Goal: Task Accomplishment & Management: Use online tool/utility

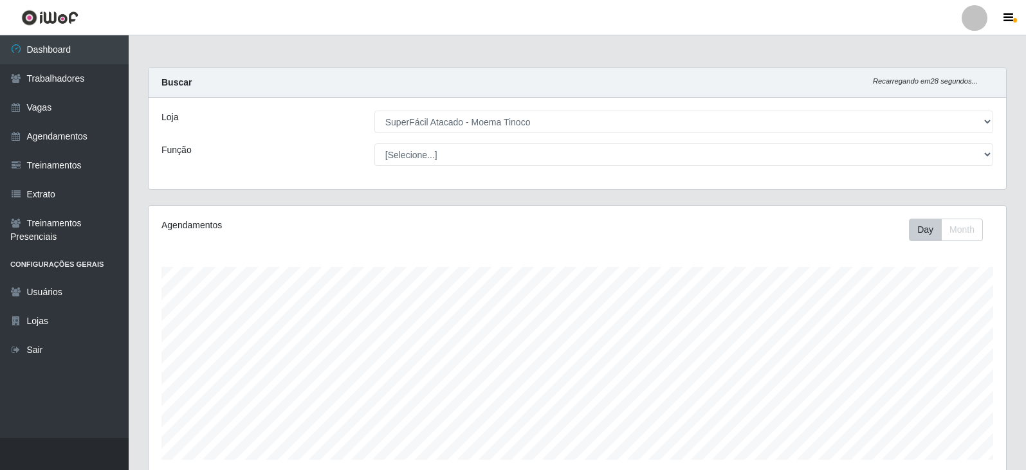
select select "540"
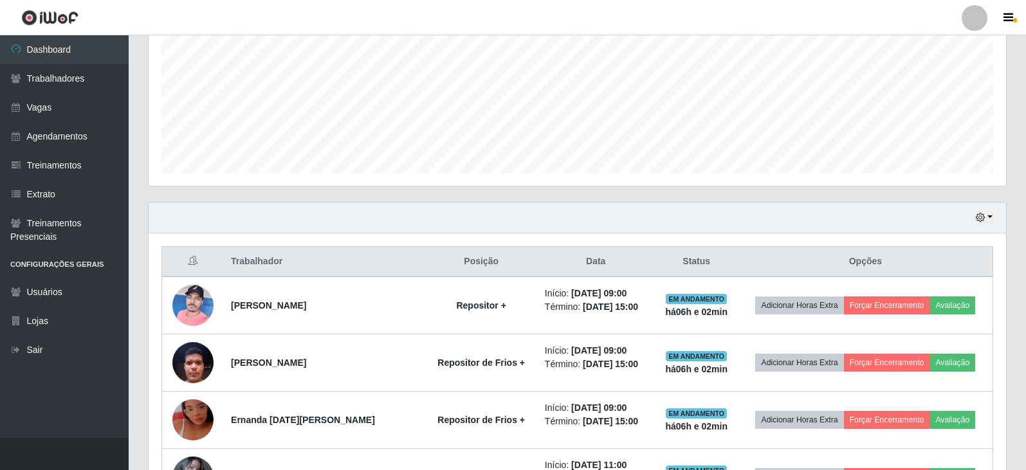
scroll to position [412, 0]
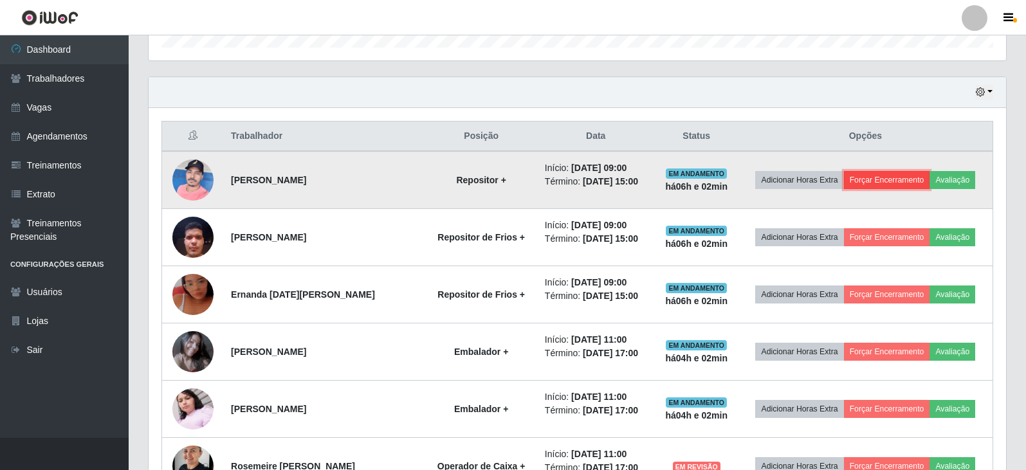
click at [901, 178] on button "Forçar Encerramento" at bounding box center [887, 180] width 86 height 18
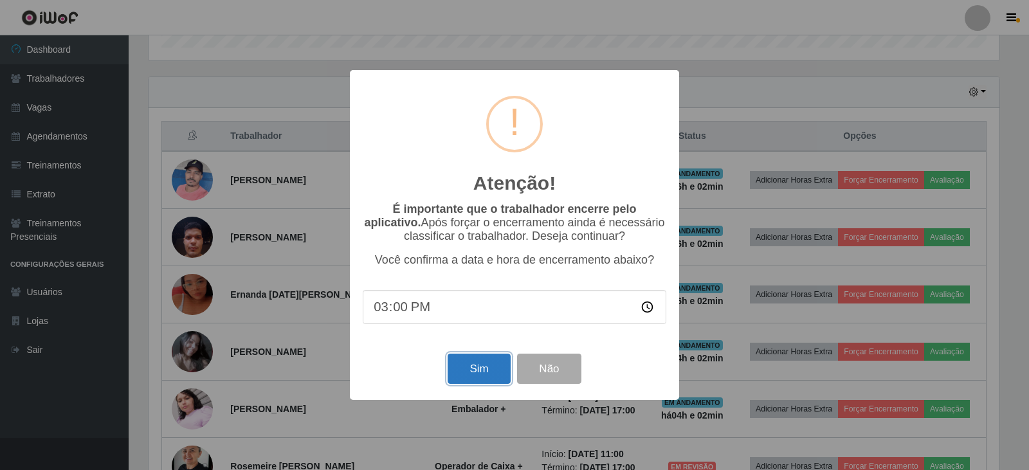
click at [493, 371] on button "Sim" at bounding box center [479, 369] width 62 height 30
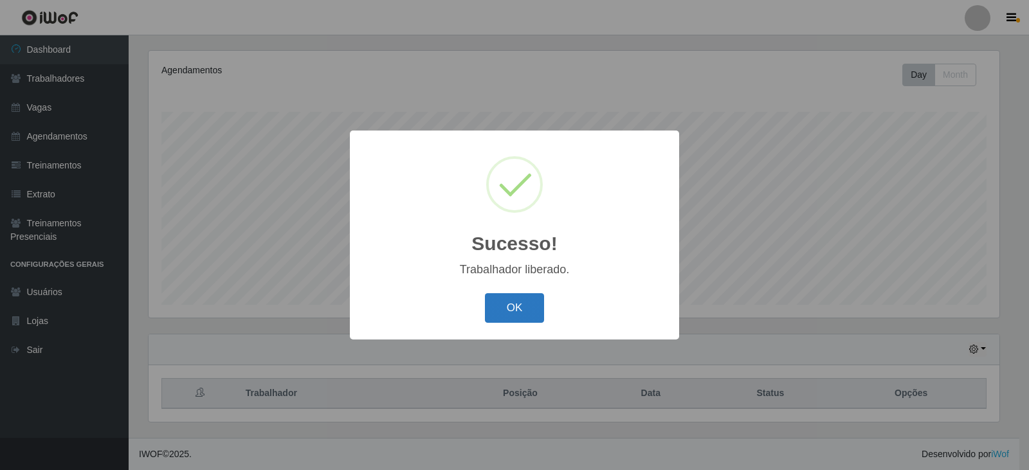
click at [504, 311] on button "OK" at bounding box center [515, 308] width 60 height 30
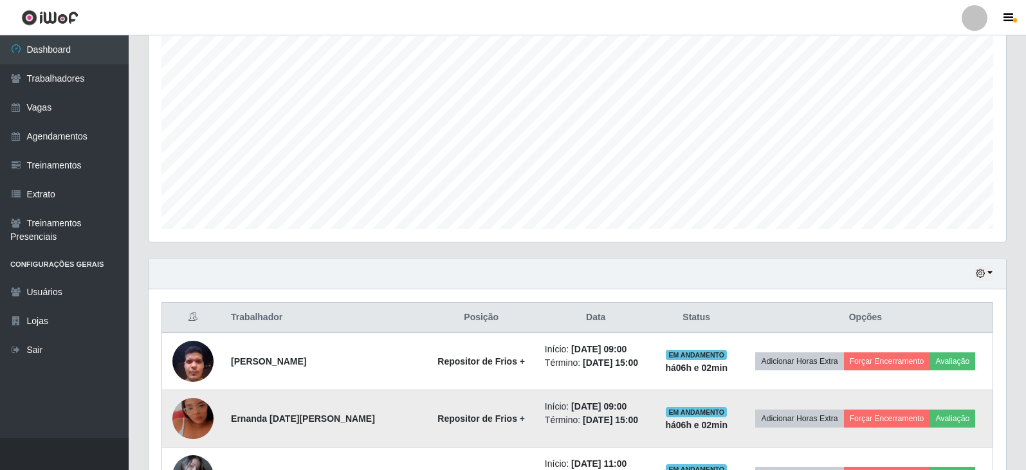
scroll to position [348, 0]
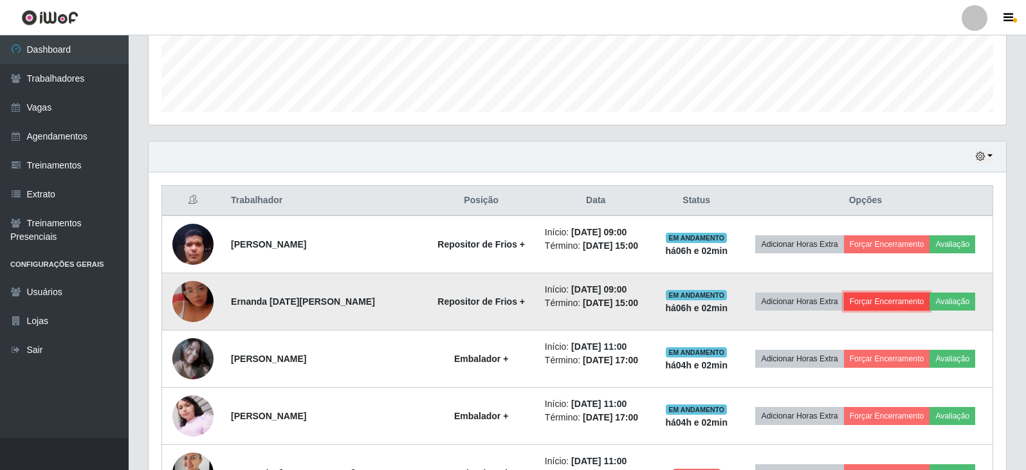
click at [889, 303] on button "Forçar Encerramento" at bounding box center [887, 302] width 86 height 18
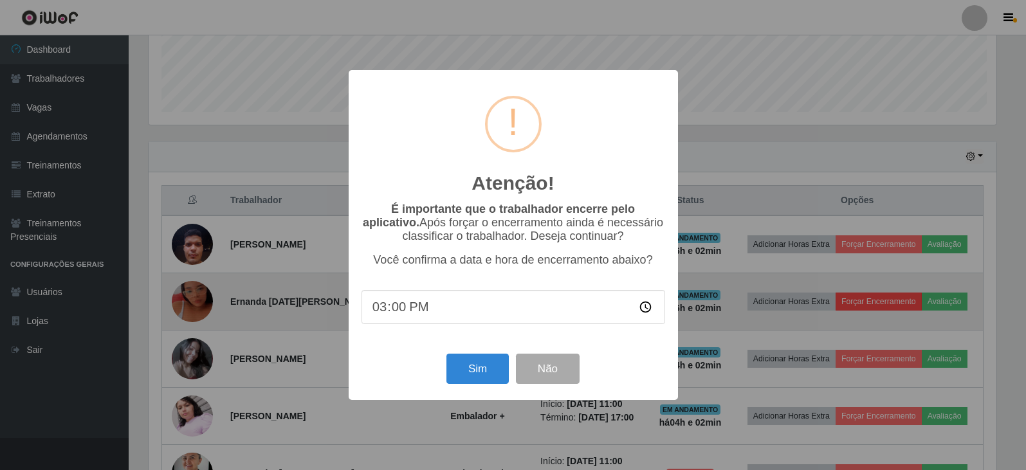
scroll to position [267, 851]
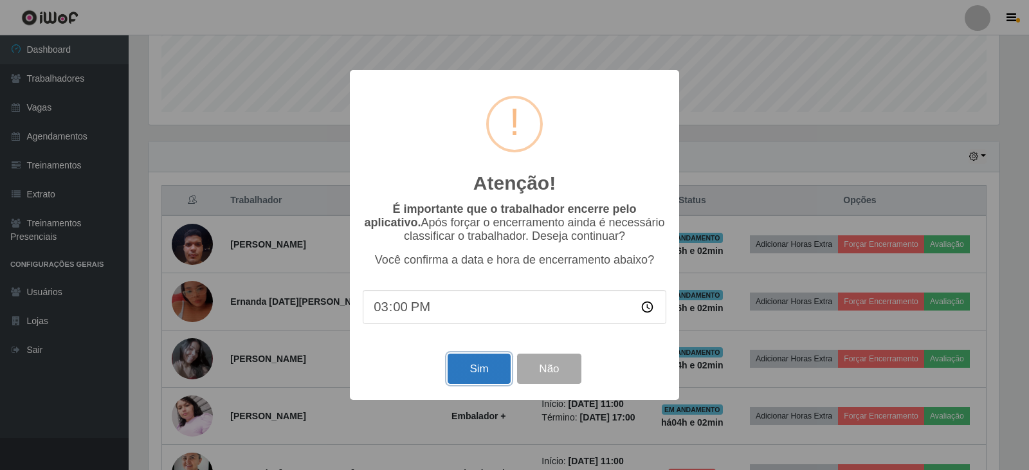
click at [484, 372] on button "Sim" at bounding box center [479, 369] width 62 height 30
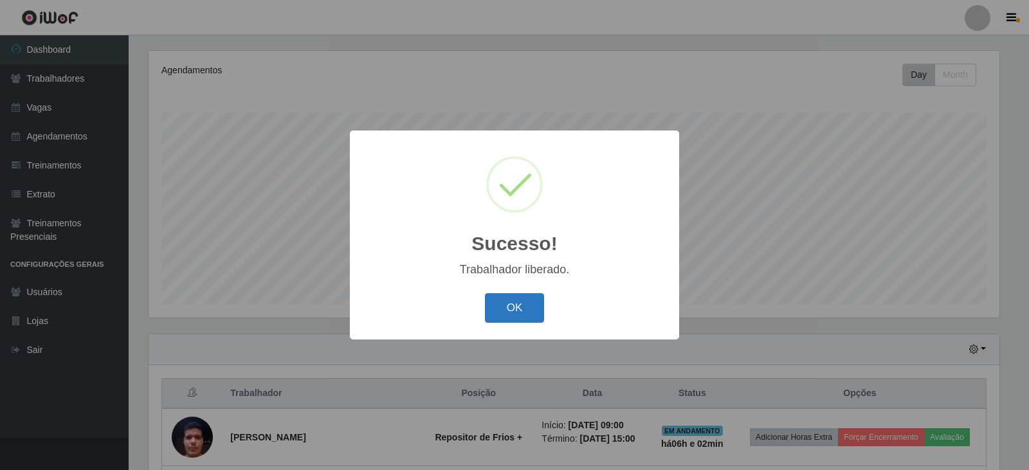
click at [513, 309] on button "OK" at bounding box center [515, 308] width 60 height 30
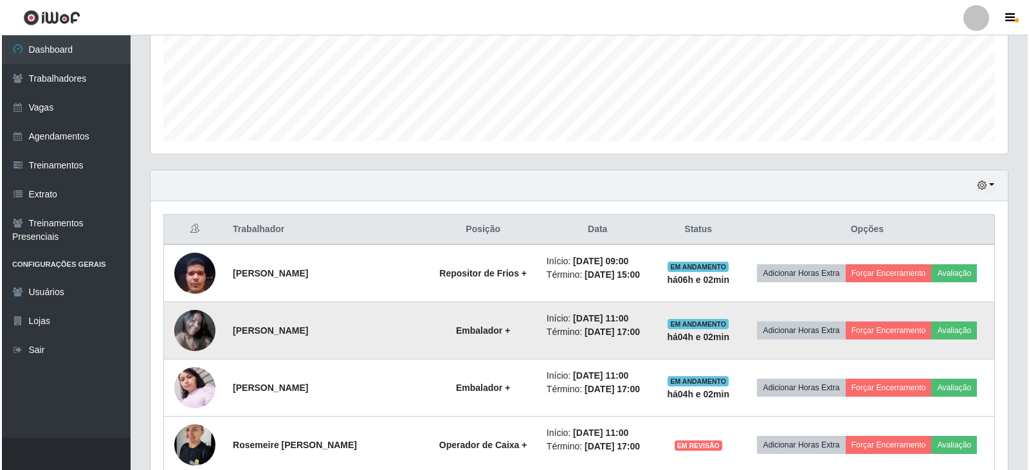
scroll to position [348, 0]
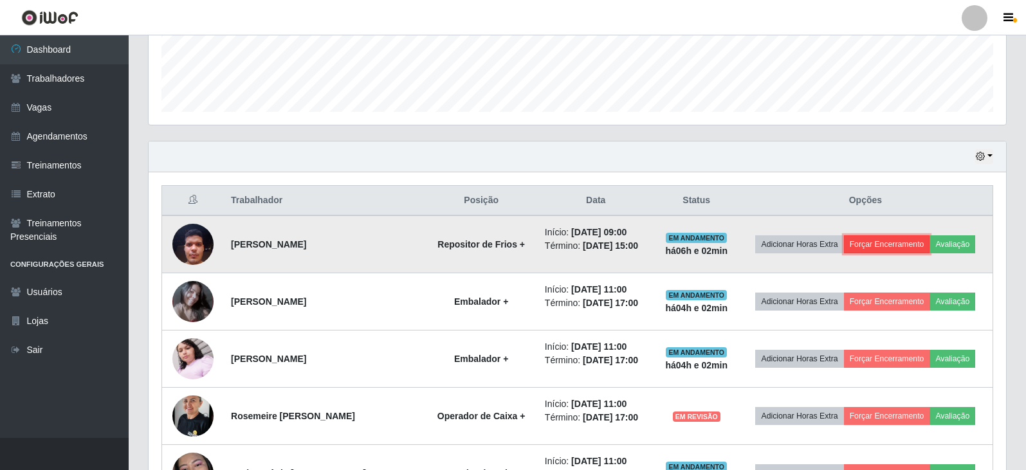
click at [884, 244] on button "Forçar Encerramento" at bounding box center [887, 244] width 86 height 18
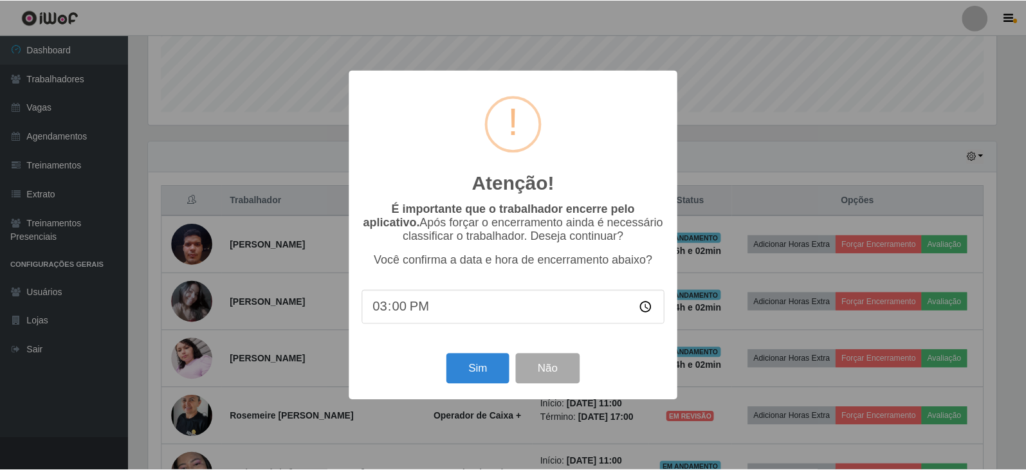
scroll to position [267, 851]
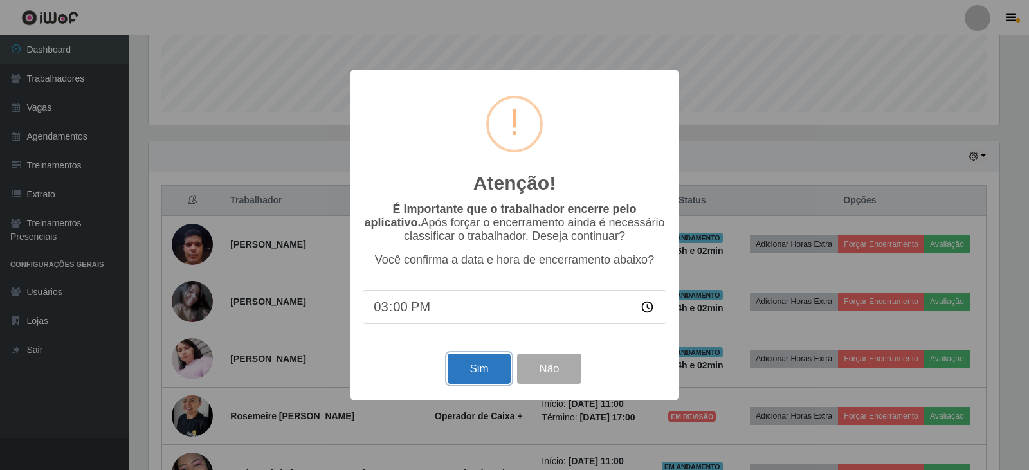
click at [494, 378] on button "Sim" at bounding box center [479, 369] width 62 height 30
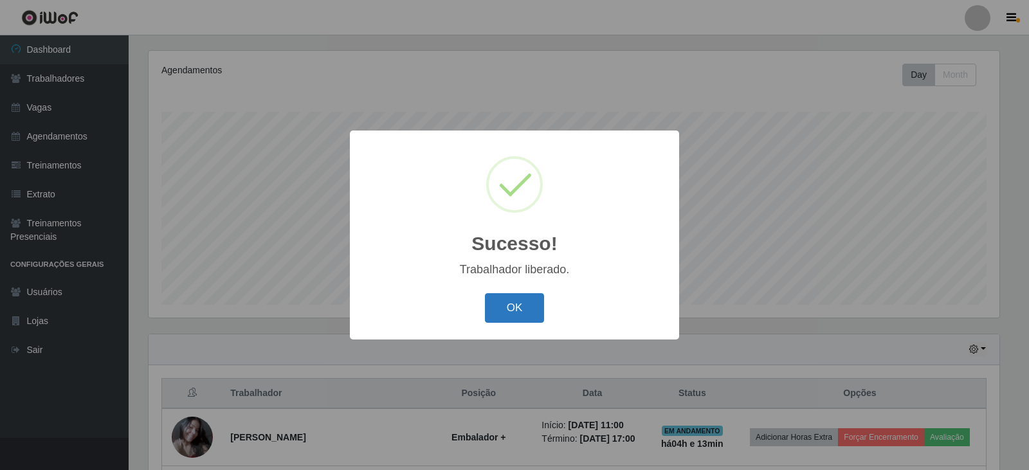
click at [526, 316] on button "OK" at bounding box center [515, 308] width 60 height 30
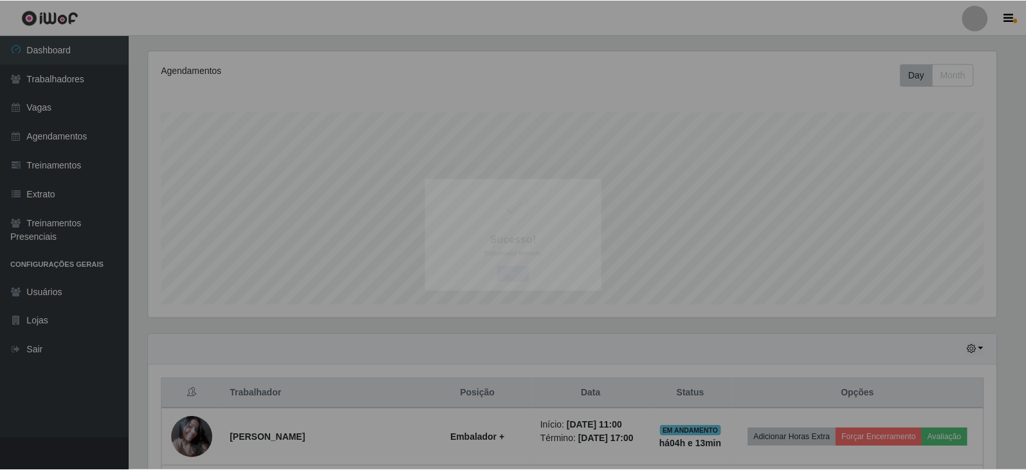
scroll to position [267, 857]
